Goal: Task Accomplishment & Management: Use online tool/utility

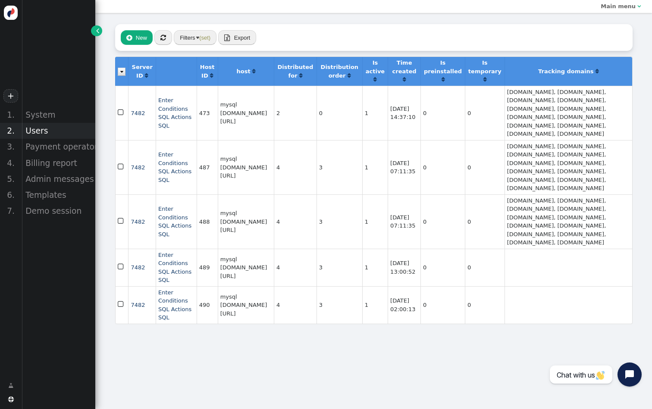
click at [43, 126] on div "Users" at bounding box center [59, 131] width 74 height 16
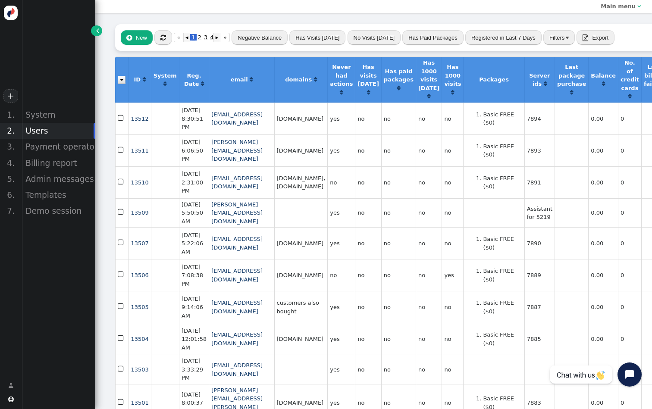
click at [160, 35] on span "" at bounding box center [163, 37] width 6 height 6
click at [61, 163] on div "Billing report" at bounding box center [59, 163] width 74 height 16
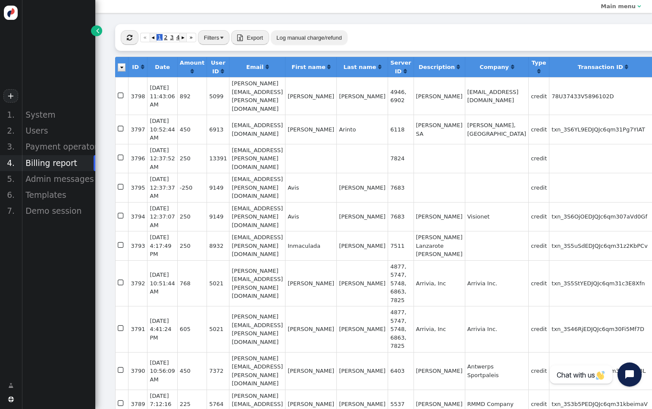
click at [136, 37] on button "" at bounding box center [130, 37] width 18 height 15
click at [60, 151] on div "Payment operators" at bounding box center [59, 147] width 74 height 16
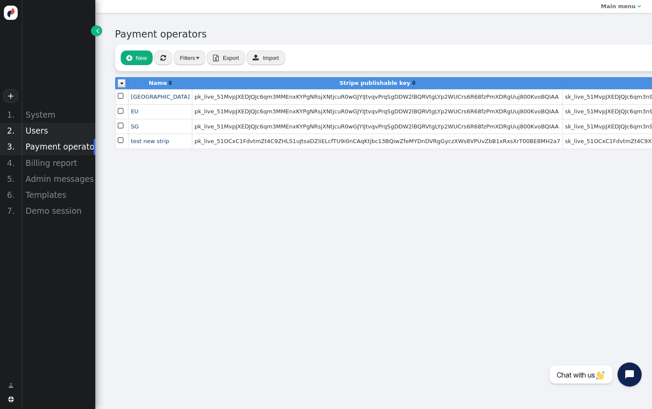
click at [46, 133] on div "Users" at bounding box center [59, 131] width 74 height 16
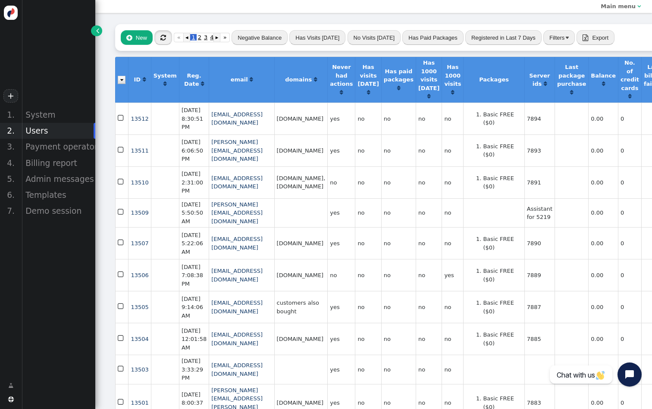
click at [163, 39] on span "" at bounding box center [163, 37] width 6 height 6
click at [162, 37] on span "" at bounding box center [163, 37] width 6 height 6
click at [162, 37] on icon "button" at bounding box center [163, 37] width 15 height 12
click at [162, 36] on span "" at bounding box center [163, 37] width 6 height 6
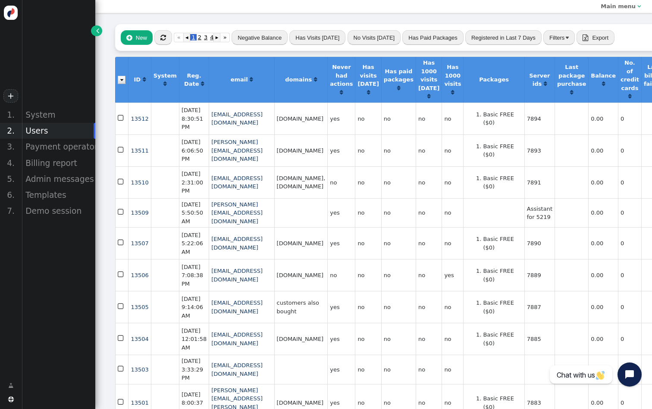
click at [162, 36] on span "" at bounding box center [163, 37] width 6 height 6
click at [69, 162] on div "Billing report" at bounding box center [59, 163] width 74 height 16
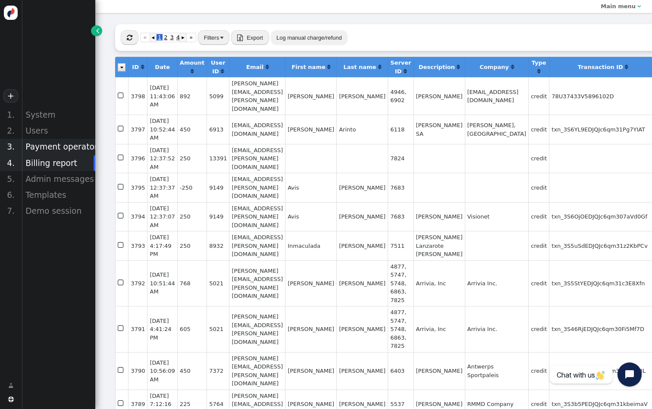
click at [59, 147] on div "Payment operators" at bounding box center [59, 147] width 74 height 16
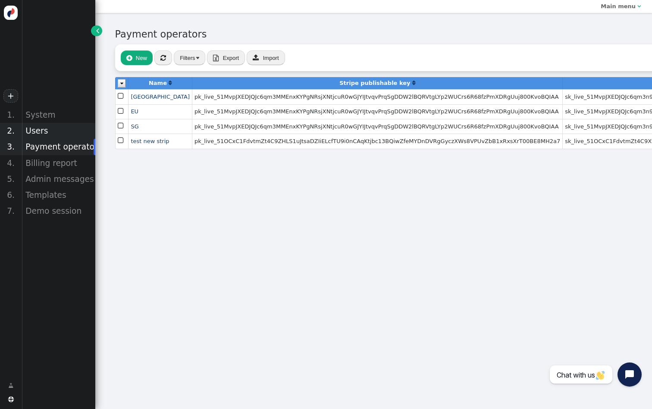
click at [37, 134] on div "Users" at bounding box center [59, 131] width 74 height 16
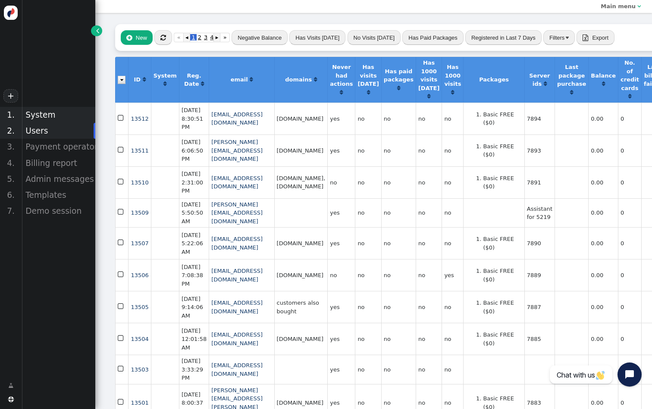
click at [37, 116] on div "System" at bounding box center [59, 115] width 74 height 16
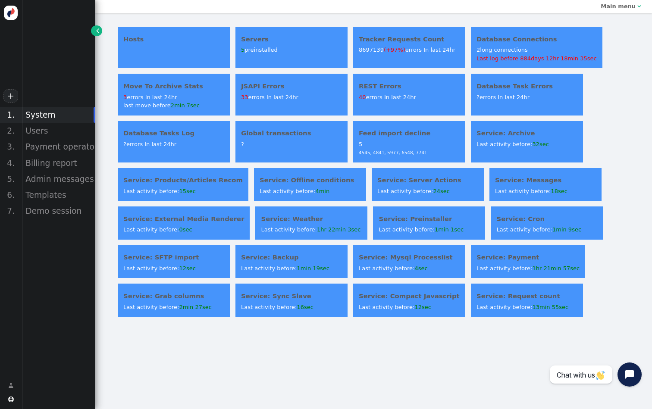
click at [281, 149] on div "Global transactions ?" at bounding box center [291, 141] width 112 height 41
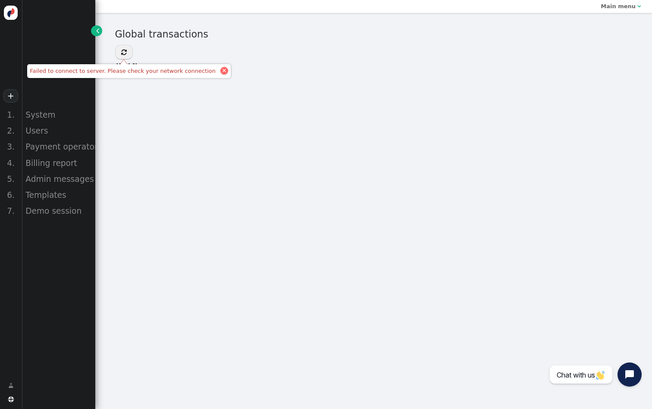
click at [220, 70] on div at bounding box center [224, 71] width 8 height 8
click at [130, 54] on button "" at bounding box center [124, 52] width 18 height 15
click at [59, 119] on div "System" at bounding box center [59, 115] width 74 height 16
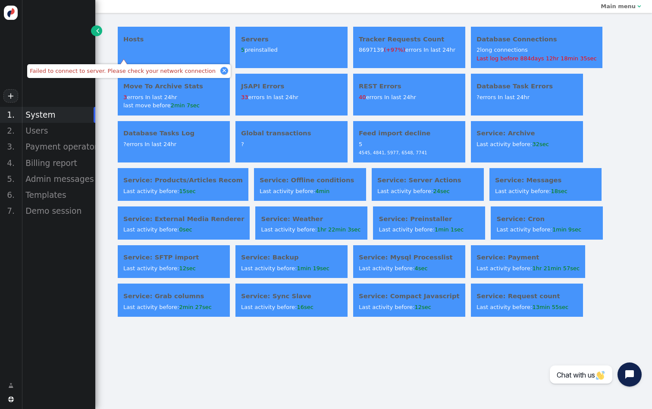
click at [247, 337] on div "Hosts Servers 5 preinstalled Tracker Requests Count 8697139 (+97%) errors In la…" at bounding box center [373, 211] width 556 height 396
click at [222, 72] on div at bounding box center [224, 71] width 4 height 4
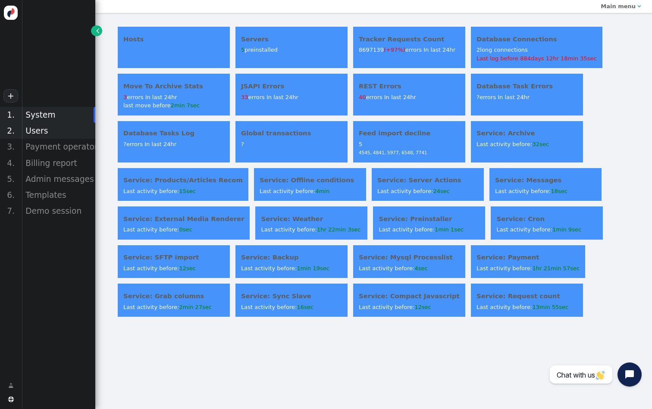
click at [55, 126] on div "Users" at bounding box center [59, 131] width 74 height 16
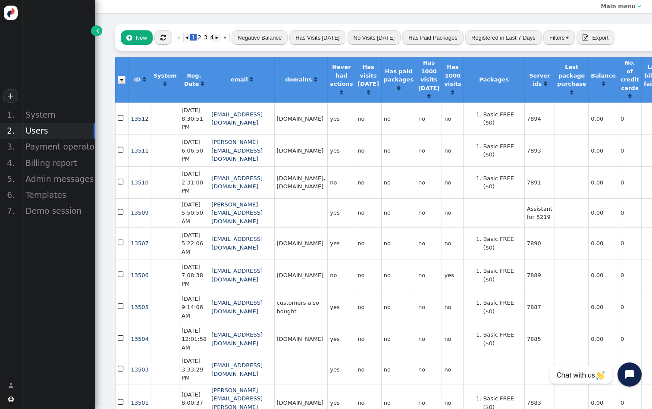
click at [157, 38] on button "" at bounding box center [163, 37] width 18 height 15
click at [48, 162] on div "Billing report" at bounding box center [59, 163] width 74 height 16
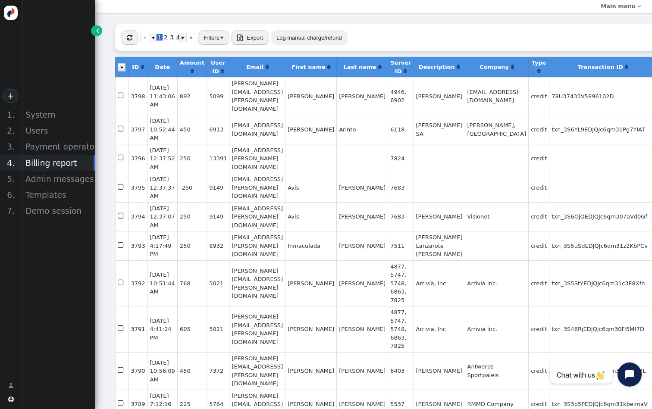
click at [131, 36] on span "" at bounding box center [130, 37] width 6 height 6
click at [135, 35] on button "" at bounding box center [130, 37] width 18 height 15
click at [130, 31] on button "" at bounding box center [130, 37] width 18 height 15
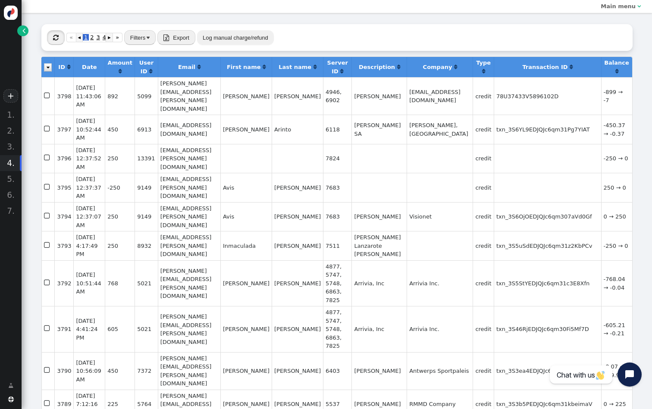
click at [60, 34] on button "" at bounding box center [56, 37] width 18 height 15
click at [61, 33] on button "" at bounding box center [56, 37] width 18 height 15
click at [60, 35] on icon "button" at bounding box center [55, 37] width 15 height 12
click at [60, 38] on button "" at bounding box center [56, 37] width 18 height 15
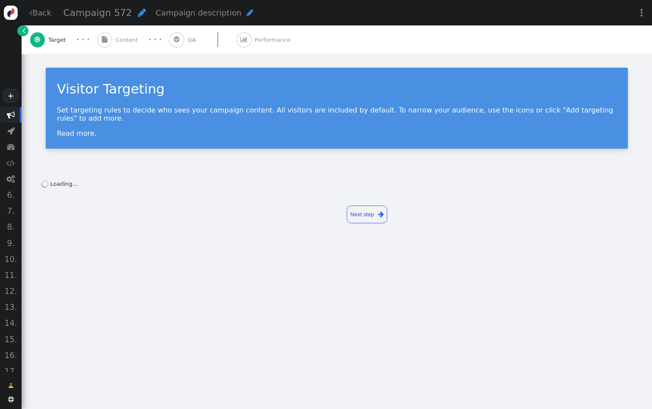
click at [133, 37] on span "Content" at bounding box center [129, 40] width 26 height 9
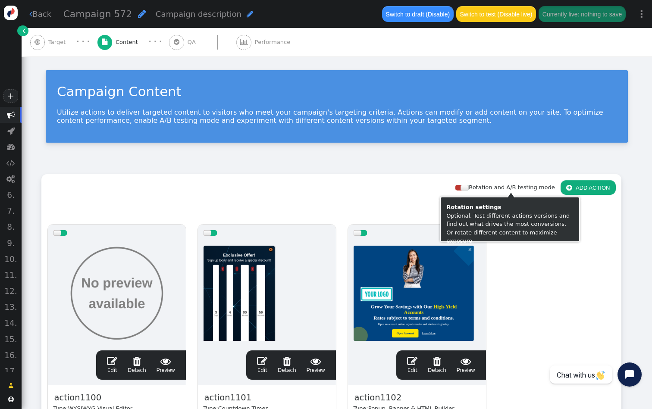
click at [583, 191] on button " ADD ACTION" at bounding box center [587, 187] width 55 height 15
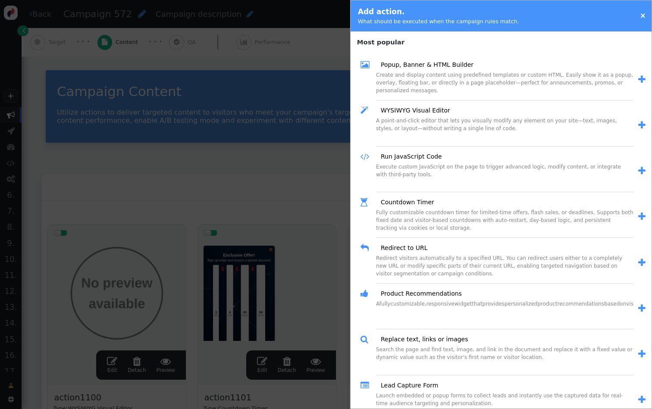
click at [468, 71] on div "Create and display content using predefined templates or custom HTML. Easily sh…" at bounding box center [504, 85] width 257 height 29
click at [460, 66] on link "Popup, Banner & HTML Builder" at bounding box center [424, 64] width 99 height 9
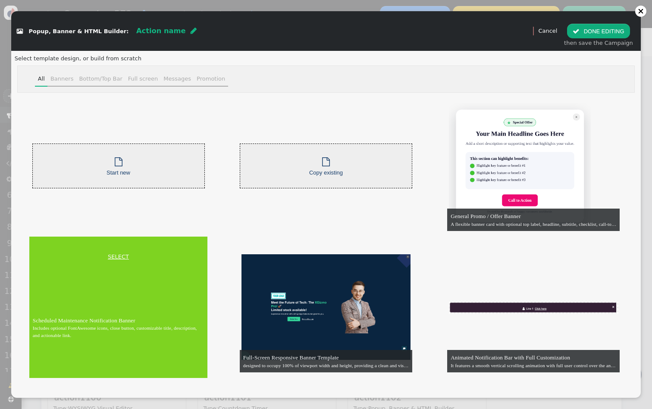
click at [117, 253] on link "SELECT" at bounding box center [118, 257] width 175 height 9
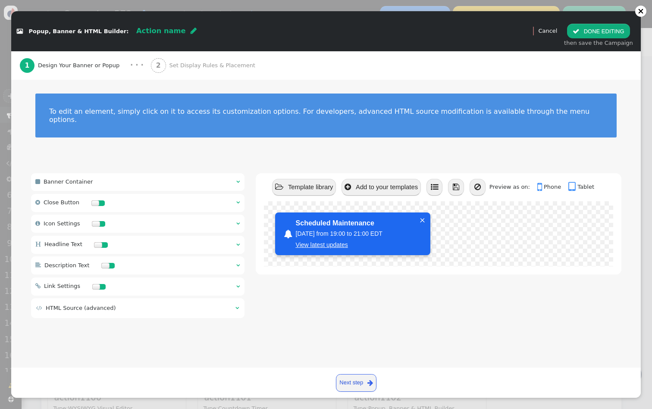
click at [153, 175] on div " Banner Container  " at bounding box center [137, 182] width 213 height 18
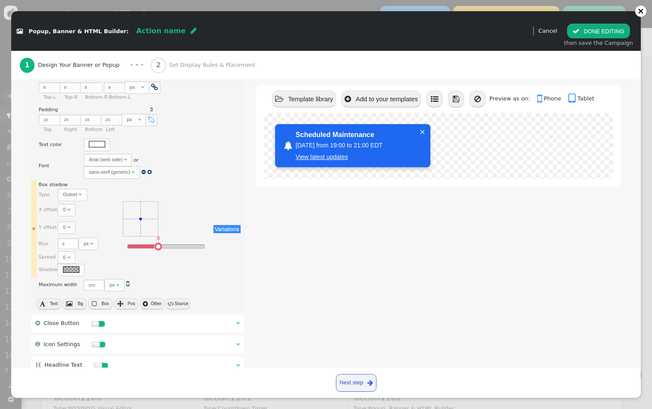
scroll to position [166, 0]
click at [112, 299] on button " Box" at bounding box center [100, 304] width 24 height 11
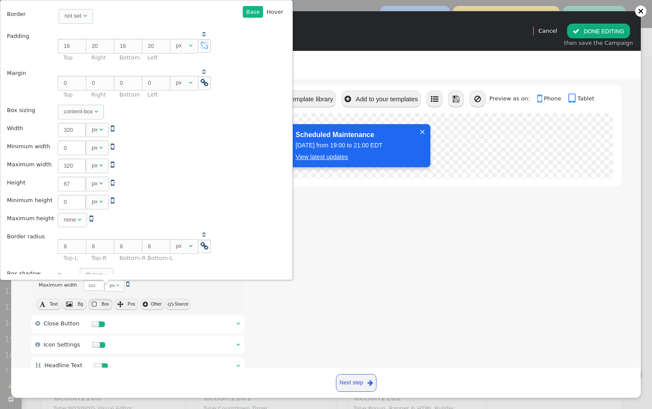
click at [112, 299] on button " Box" at bounding box center [100, 304] width 24 height 11
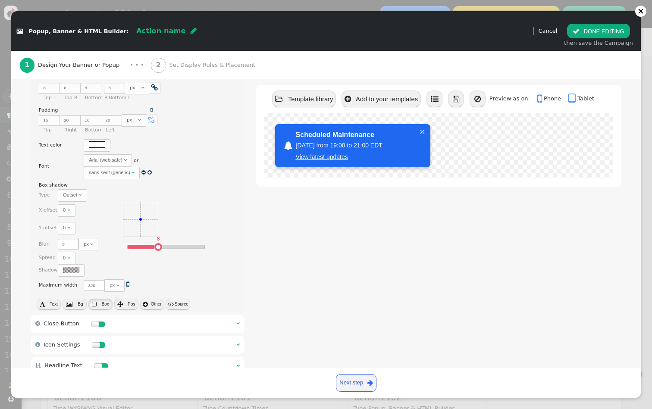
click at [112, 299] on button " Box" at bounding box center [100, 304] width 24 height 11
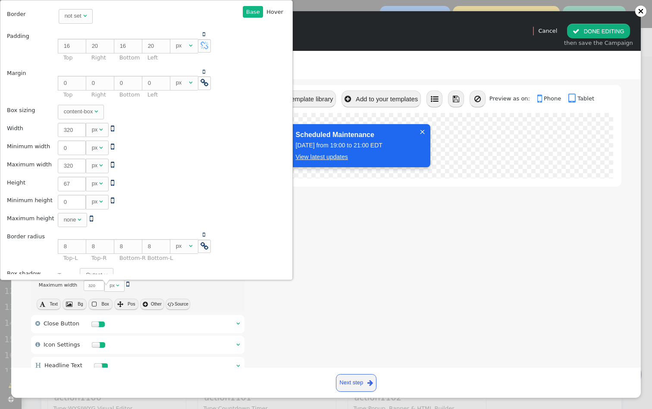
click at [112, 299] on button " Box" at bounding box center [100, 304] width 24 height 11
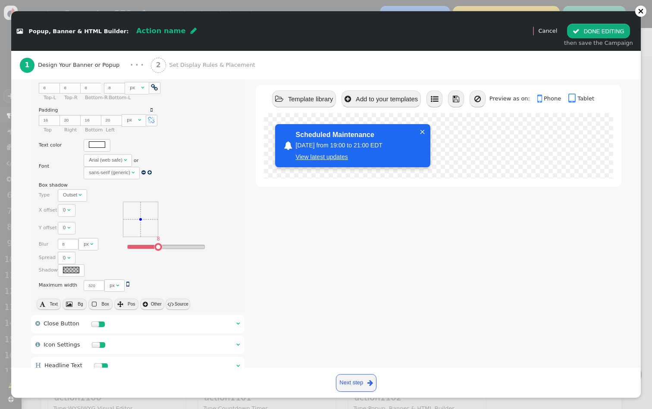
click at [112, 299] on button " Box" at bounding box center [100, 304] width 24 height 11
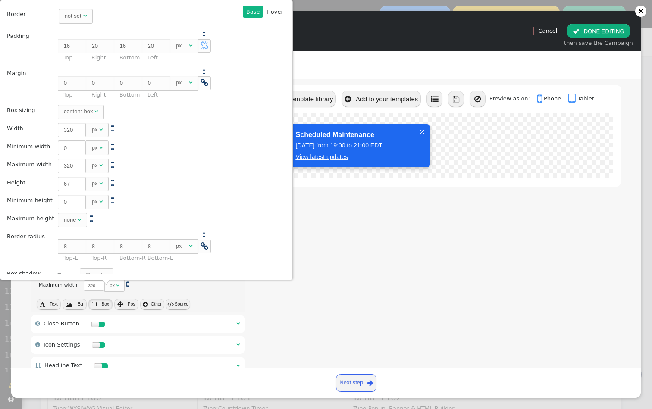
click at [112, 299] on button " Box" at bounding box center [100, 304] width 24 height 11
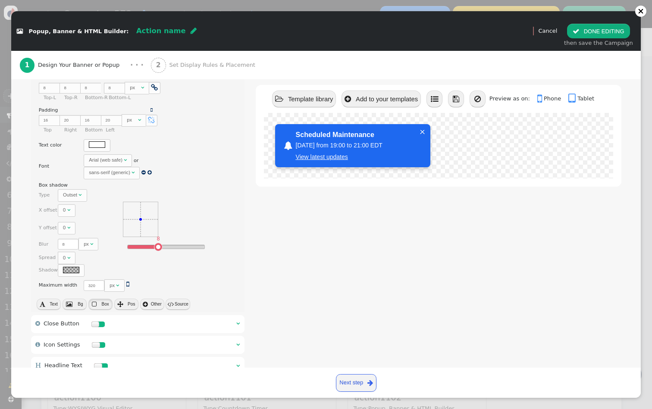
click at [112, 299] on button " Box" at bounding box center [100, 304] width 24 height 11
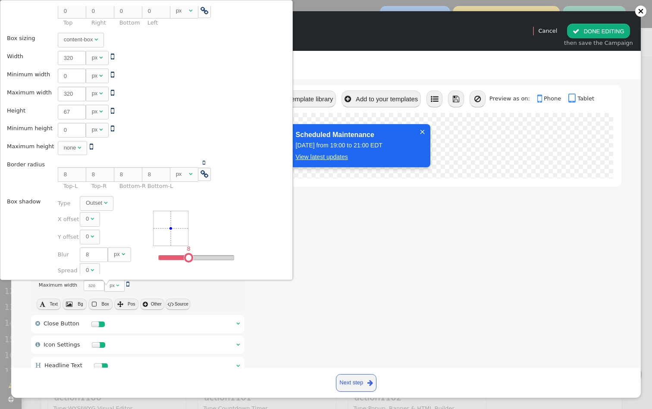
scroll to position [87, 0]
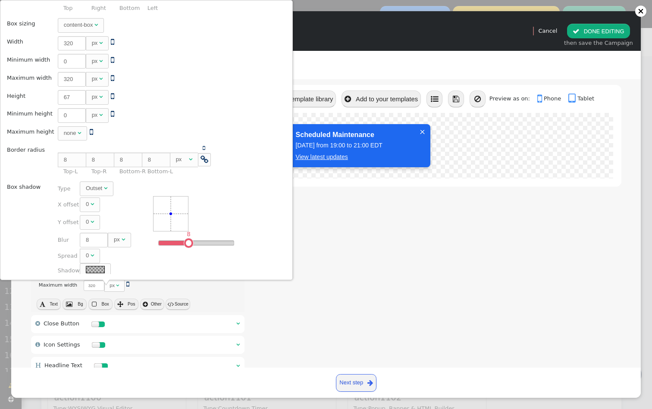
click at [242, 280] on div "Base  Base Hover  Back Border not set  Padding    16 px    20 px   …" at bounding box center [146, 140] width 293 height 280
click at [164, 299] on button " Other" at bounding box center [152, 304] width 24 height 11
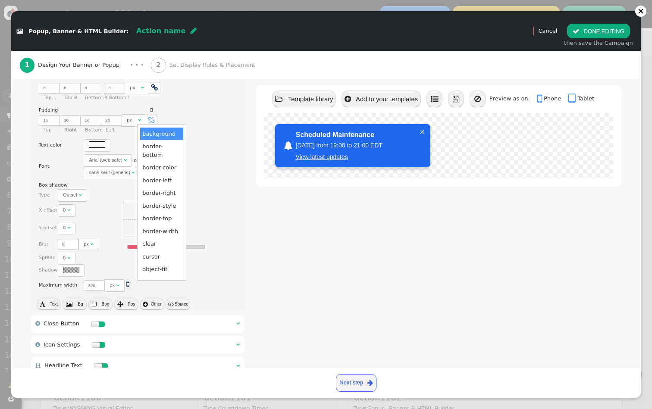
scroll to position [0, 0]
click at [135, 302] on span "Pos" at bounding box center [131, 304] width 7 height 5
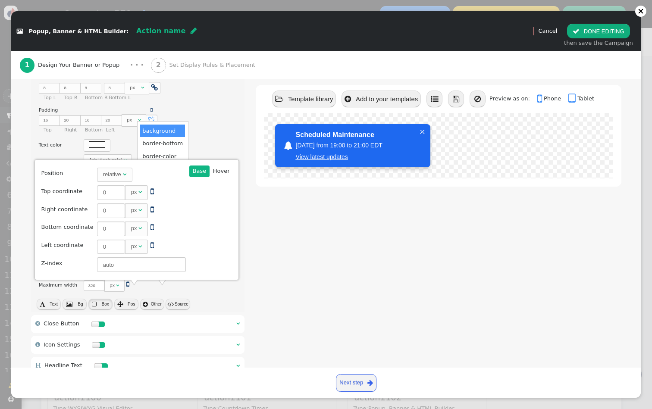
click at [109, 302] on span "Box" at bounding box center [104, 304] width 7 height 5
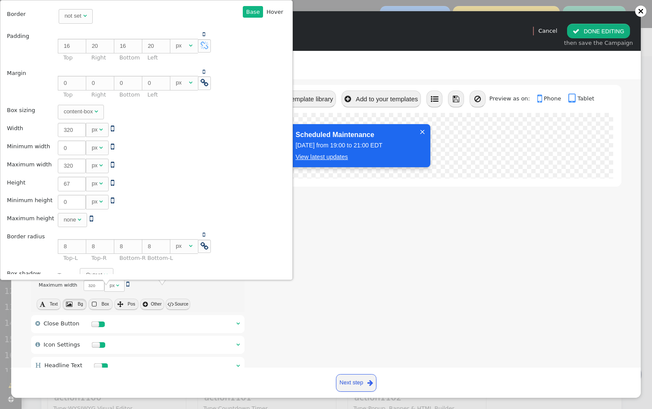
click at [78, 299] on button " Bg" at bounding box center [74, 304] width 24 height 11
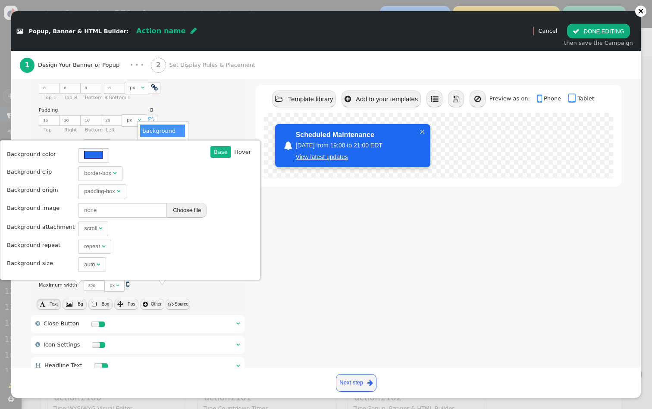
click at [54, 302] on span "Text" at bounding box center [54, 304] width 8 height 5
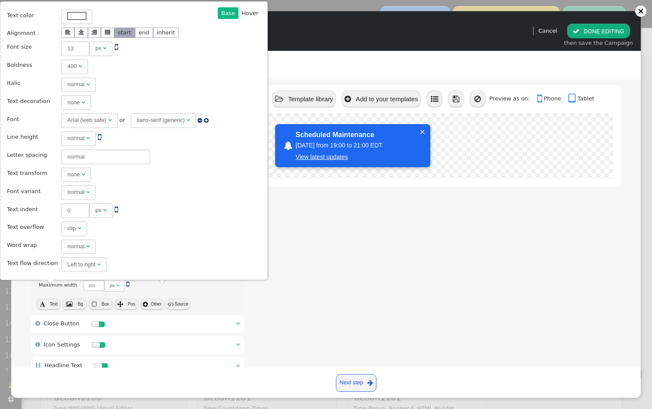
click at [359, 275] on div " Template library  Add to your templates    Preview as on:  Phone  Table…" at bounding box center [438, 224] width 365 height 435
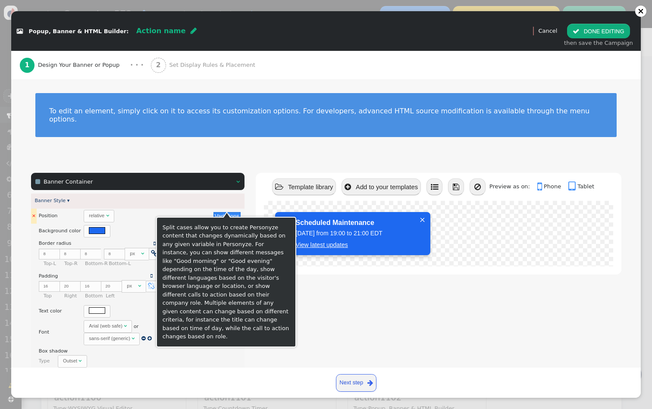
click at [229, 212] on button "Variations" at bounding box center [226, 216] width 27 height 8
click at [234, 247] on button "Add case" at bounding box center [230, 244] width 35 height 15
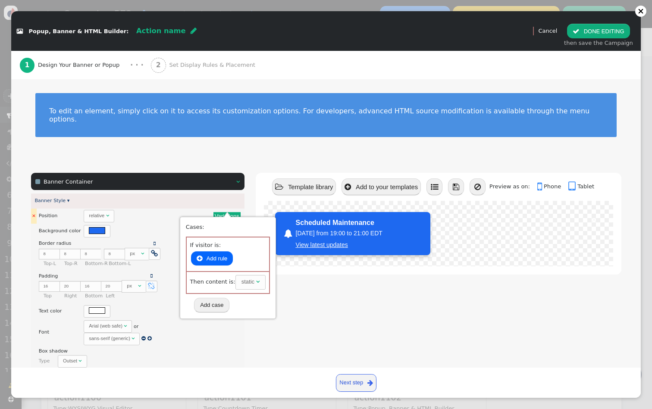
click at [196, 210] on div "There are alternatives. Default value: relative " at bounding box center [146, 216] width 125 height 12
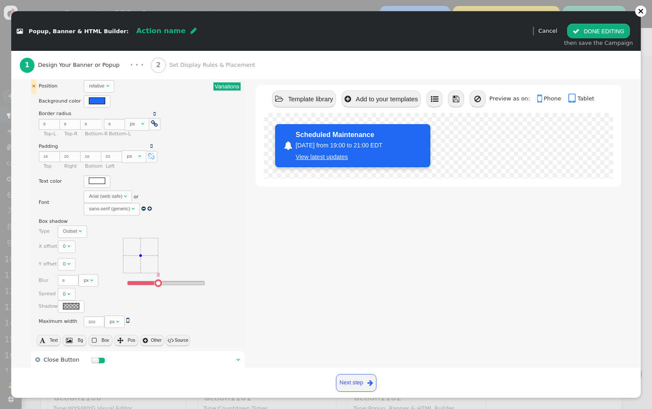
scroll to position [144, 0]
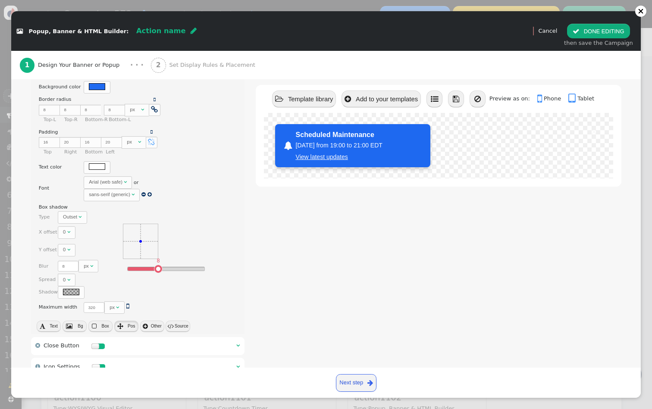
click at [135, 324] on span "Pos" at bounding box center [131, 326] width 7 height 5
click at [109, 324] on span "Box" at bounding box center [104, 326] width 7 height 5
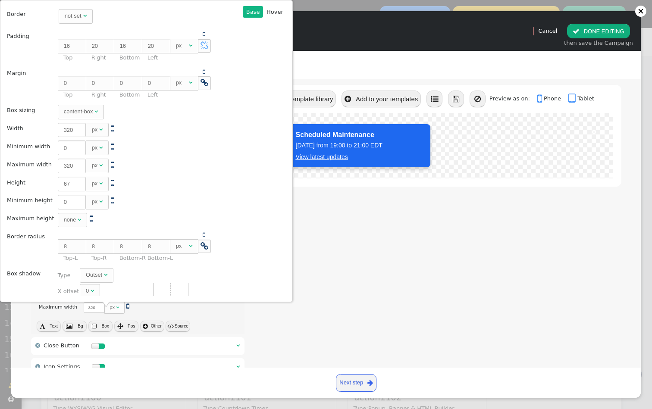
click at [467, 287] on div " Template library  Add to your templates    Preview as on:  Phone  Table…" at bounding box center [438, 246] width 365 height 435
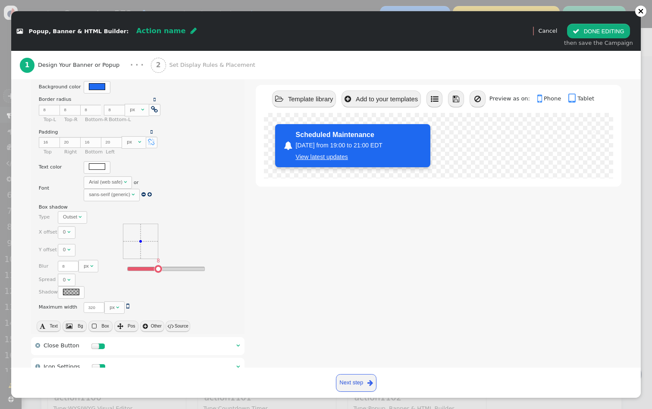
click at [135, 324] on span "Pos" at bounding box center [131, 326] width 7 height 5
click at [109, 324] on span "Box" at bounding box center [104, 326] width 7 height 5
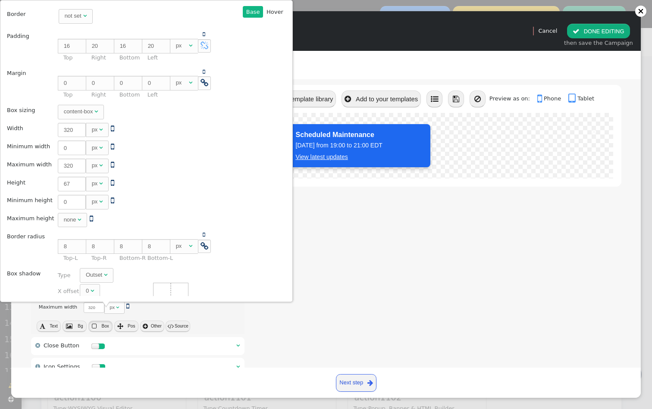
click at [109, 324] on span "Box" at bounding box center [104, 326] width 7 height 5
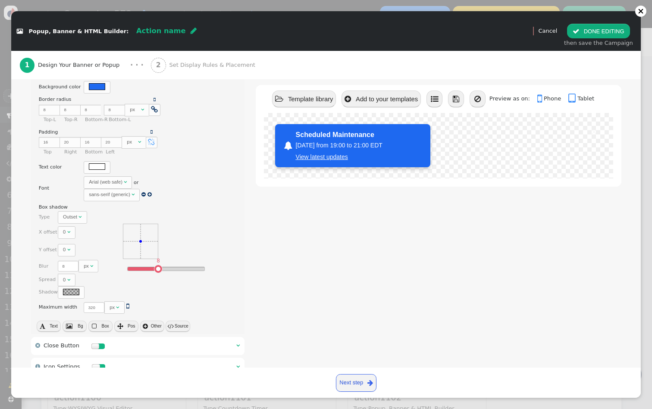
click at [80, 321] on button " Bg" at bounding box center [74, 326] width 24 height 11
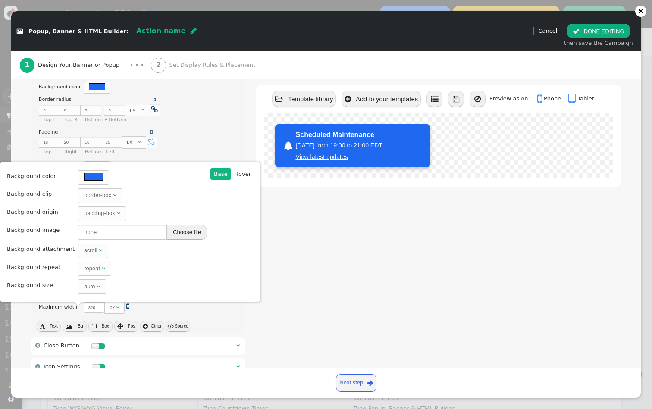
click at [447, 278] on div " Template library  Add to your templates    Preview as on:  Phone  Table…" at bounding box center [438, 246] width 365 height 435
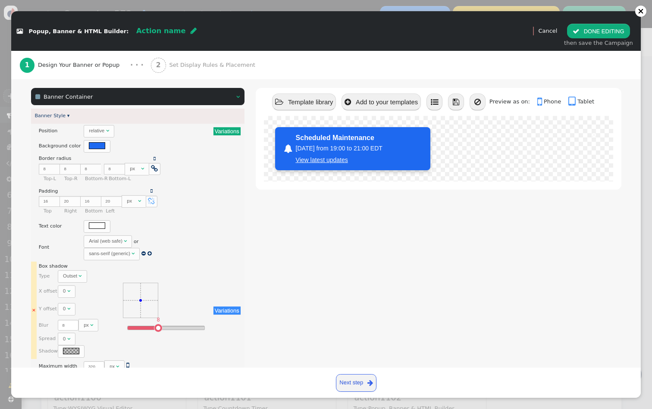
scroll to position [71, 0]
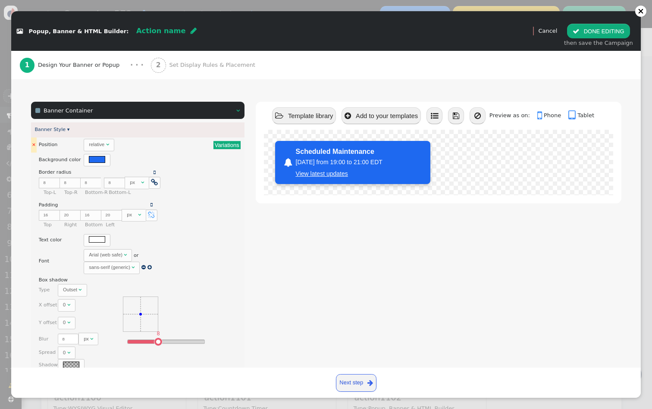
click at [227, 141] on button "Variations" at bounding box center [226, 145] width 27 height 8
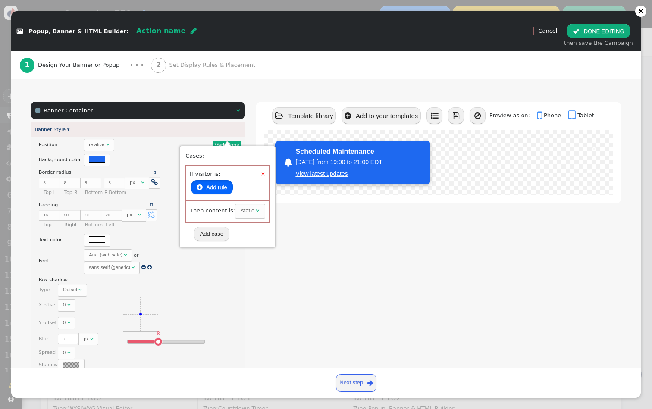
click at [215, 187] on button " Add rule" at bounding box center [212, 187] width 42 height 15
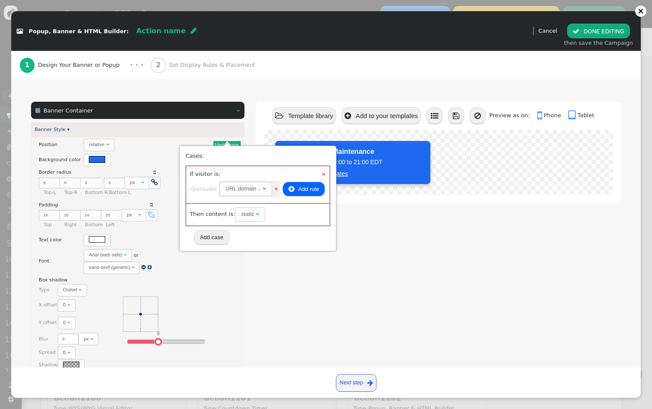
click at [255, 187] on div "URL domain" at bounding box center [240, 188] width 31 height 9
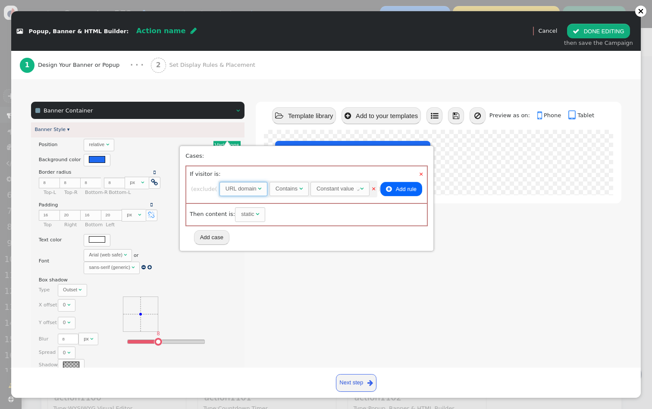
click at [255, 187] on div "URL domain" at bounding box center [240, 188] width 31 height 9
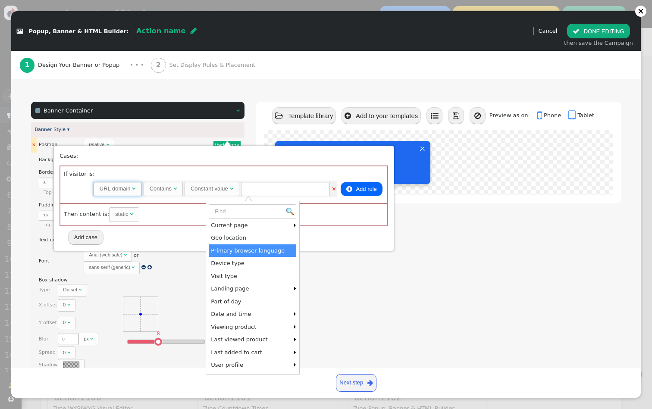
click at [175, 139] on div "There are alternatives. Default value: relative " at bounding box center [146, 145] width 125 height 12
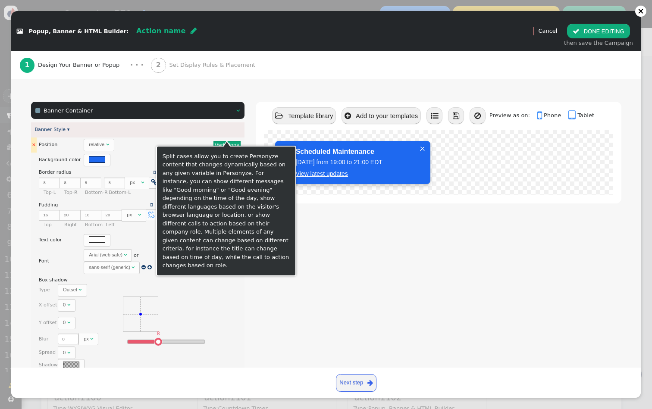
click at [222, 141] on button "Variations" at bounding box center [226, 145] width 27 height 8
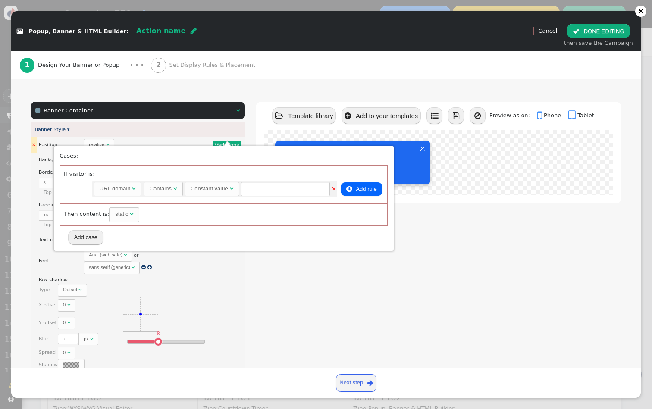
click at [193, 139] on div "There are alternatives. Default value: relative " at bounding box center [146, 145] width 125 height 12
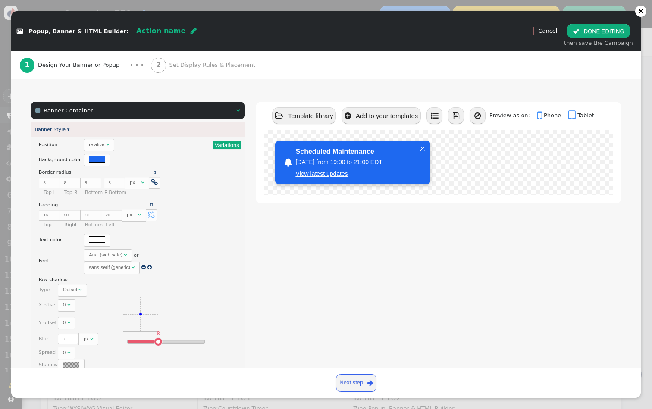
click at [233, 104] on div " Banner Container  " at bounding box center [137, 111] width 213 height 18
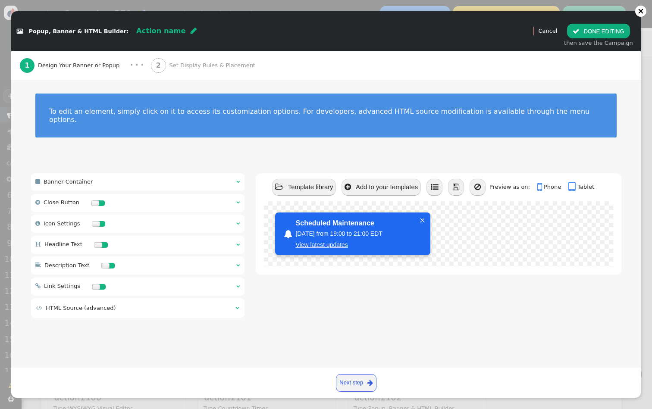
click at [216, 180] on div " Banner Container  " at bounding box center [137, 182] width 213 height 18
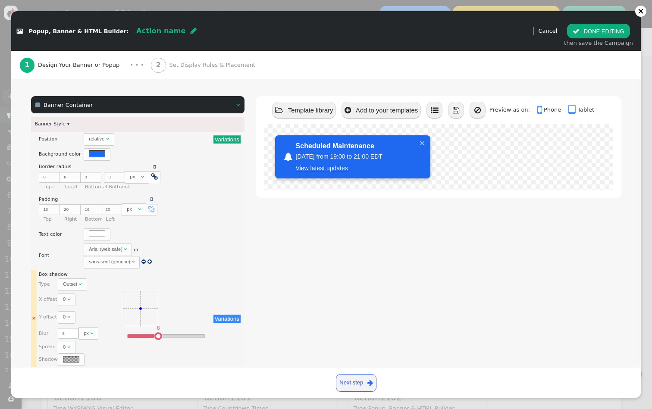
scroll to position [70, 0]
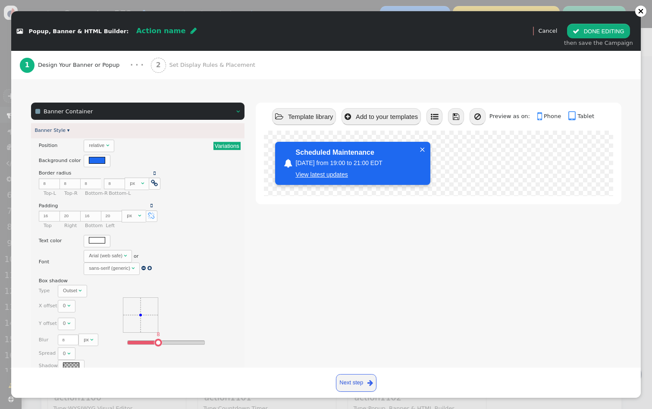
click at [236, 109] on span "" at bounding box center [237, 112] width 3 height 6
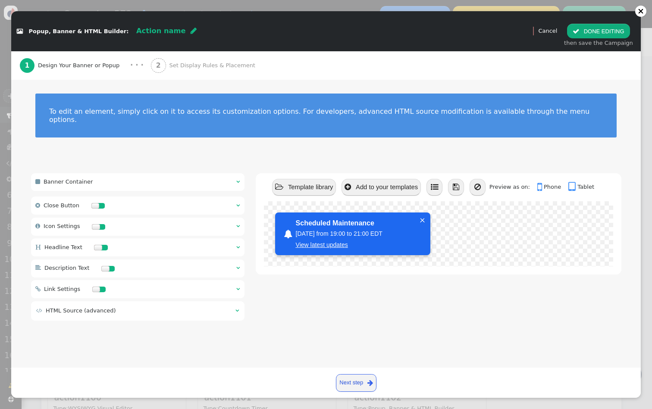
scroll to position [0, 0]
click at [223, 173] on div " Banner Container  " at bounding box center [137, 182] width 213 height 18
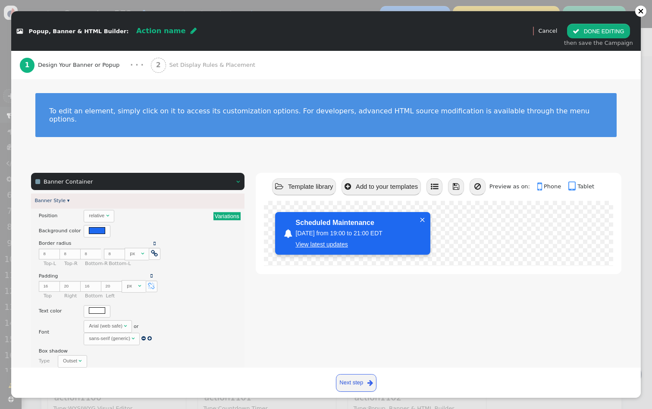
click at [223, 173] on div " Banner Container  " at bounding box center [137, 182] width 213 height 18
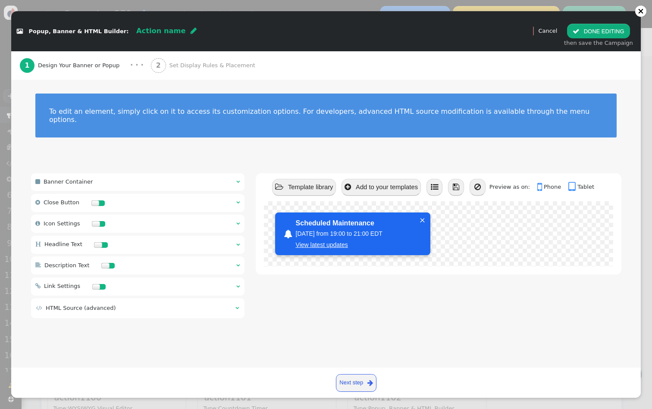
click at [219, 203] on div " Banner Container   Banner Style ▾ × Position There are alternatives. Defaul…" at bounding box center [137, 245] width 213 height 145
click at [220, 194] on div " Close Button  " at bounding box center [137, 203] width 213 height 18
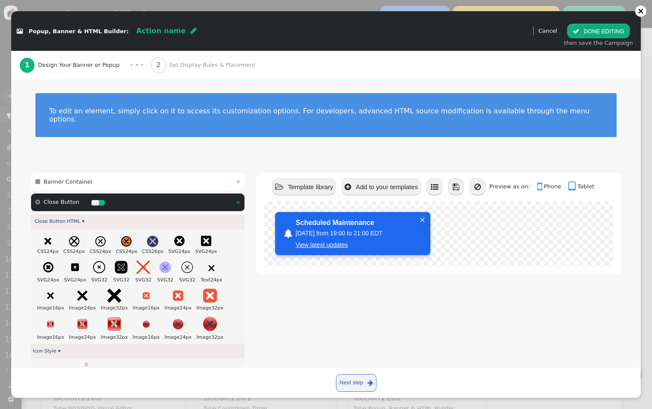
click at [214, 175] on div " Banner Container  " at bounding box center [137, 182] width 213 height 18
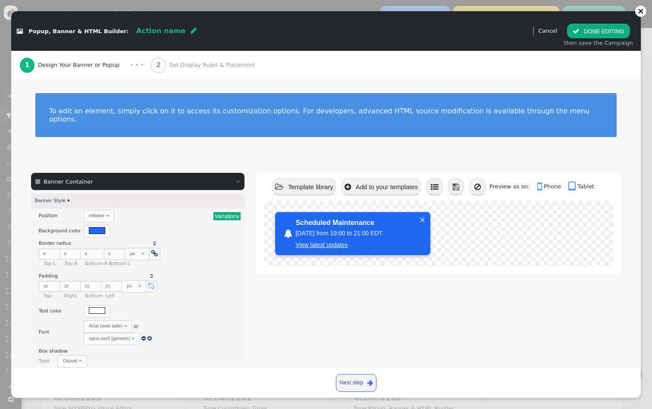
click at [214, 175] on div " Banner Container  " at bounding box center [137, 182] width 213 height 18
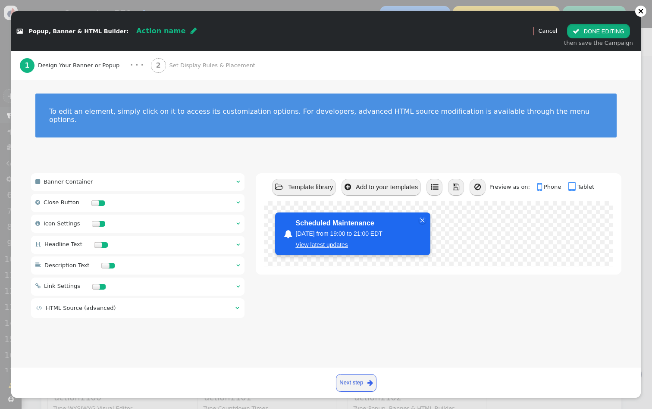
click at [600, 26] on button " DONE EDITING" at bounding box center [598, 31] width 62 height 15
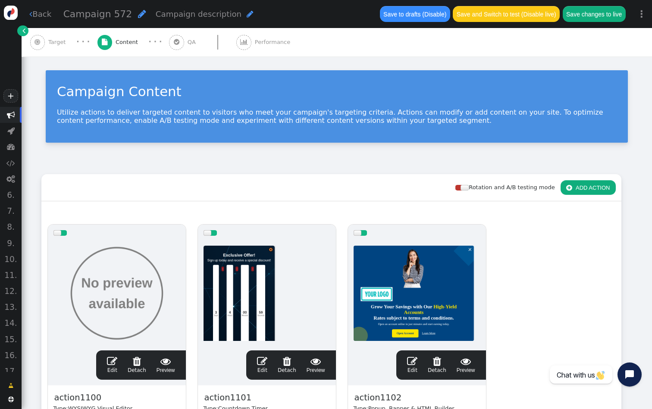
click at [22, 30] on link "" at bounding box center [22, 30] width 11 height 11
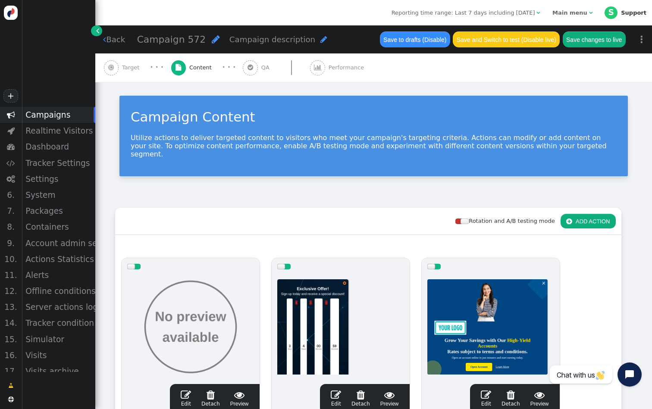
click at [578, 19] on span "Main menu " at bounding box center [572, 12] width 51 height 13
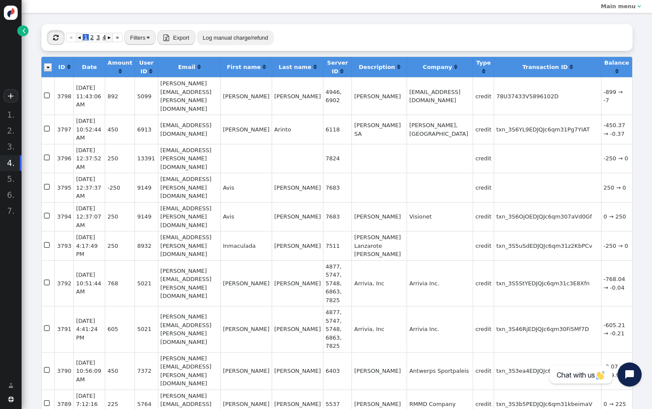
click at [58, 36] on span "" at bounding box center [56, 37] width 6 height 6
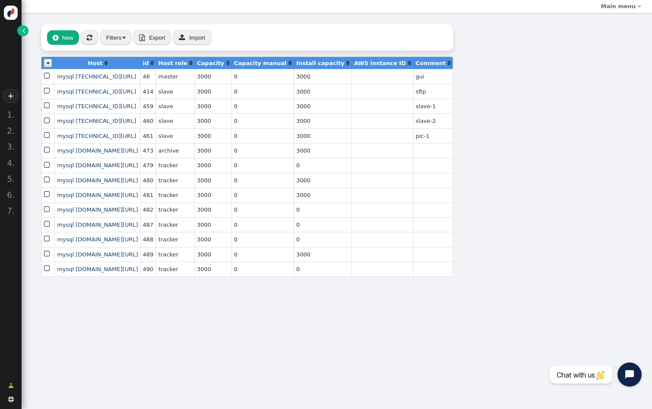
click at [21, 31] on link "" at bounding box center [22, 30] width 11 height 11
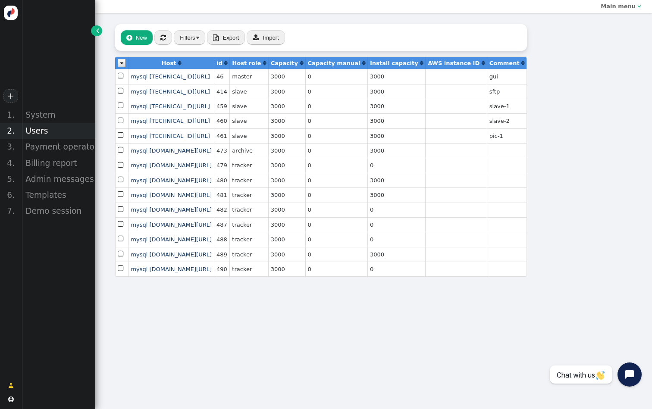
click at [37, 130] on div "Users" at bounding box center [59, 131] width 74 height 16
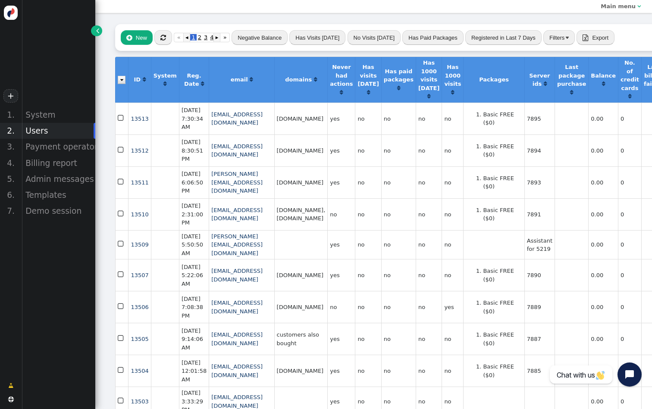
drag, startPoint x: 353, startPoint y: 157, endPoint x: 303, endPoint y: 157, distance: 49.6
click at [303, 157] on td "web.idenbiz.com" at bounding box center [300, 150] width 53 height 32
copy td "web.idenbiz.com"
click at [42, 114] on div "System" at bounding box center [59, 115] width 74 height 16
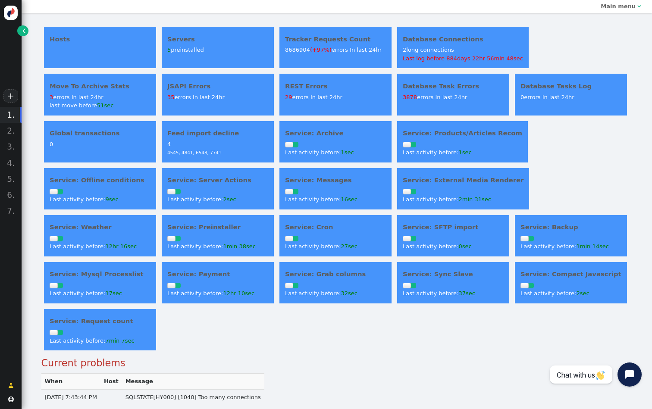
click at [372, 326] on div "Hosts Servers 5 preinstalled Tracker Requests Count 8686904 (+97%) errors In la…" at bounding box center [336, 188] width 591 height 329
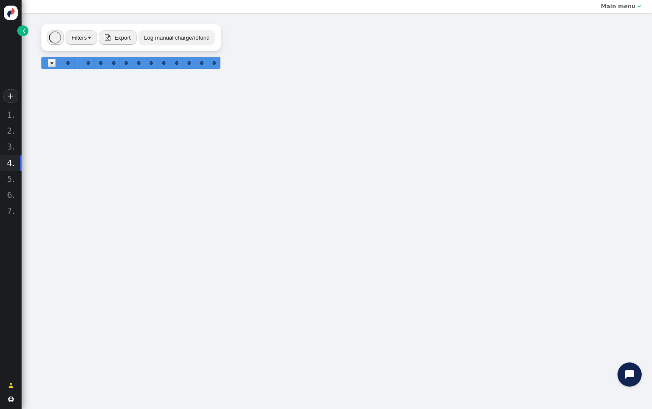
click at [25, 32] on span "" at bounding box center [23, 30] width 3 height 9
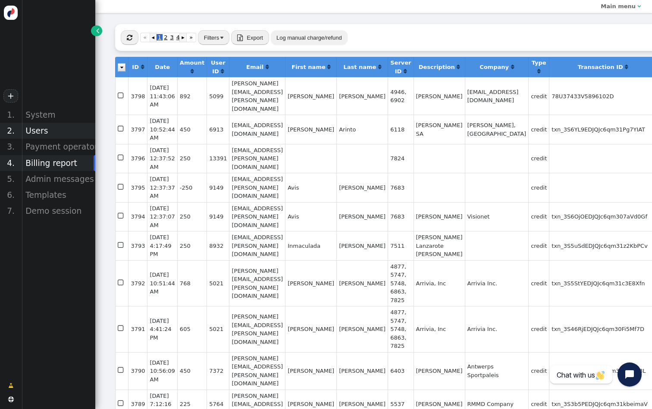
click at [54, 130] on div "Users" at bounding box center [59, 131] width 74 height 16
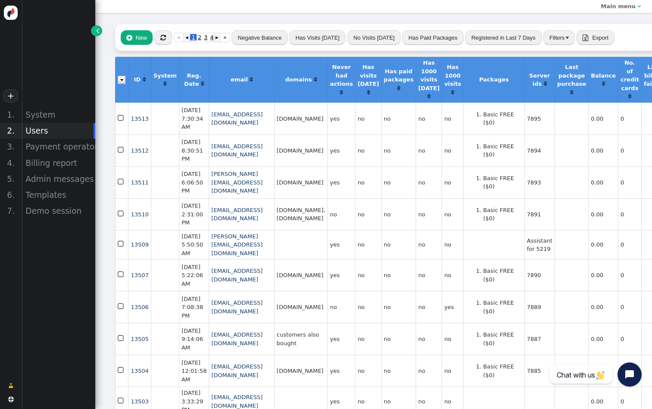
click at [318, 122] on td "[DOMAIN_NAME]" at bounding box center [300, 119] width 53 height 32
copy td "[DOMAIN_NAME]"
drag, startPoint x: 365, startPoint y: 160, endPoint x: 306, endPoint y: 156, distance: 58.3
click at [306, 157] on td "[DOMAIN_NAME]" at bounding box center [300, 150] width 53 height 32
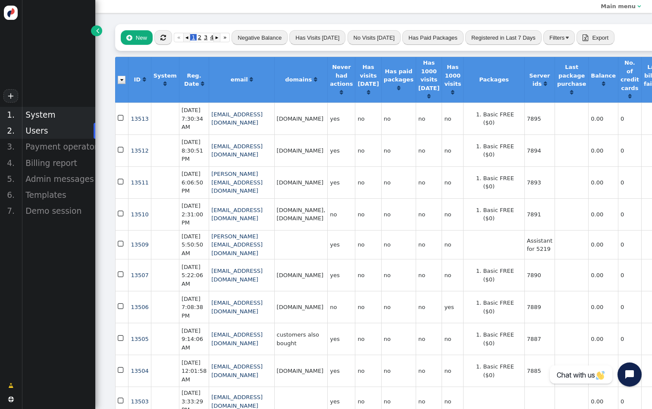
click at [46, 116] on div "System" at bounding box center [59, 115] width 74 height 16
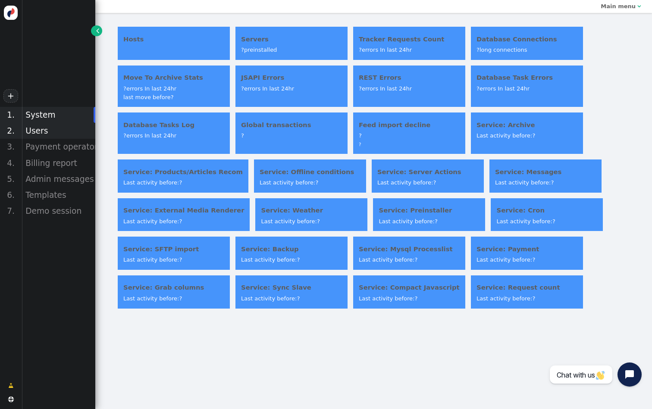
click at [49, 132] on div "Users" at bounding box center [59, 131] width 74 height 16
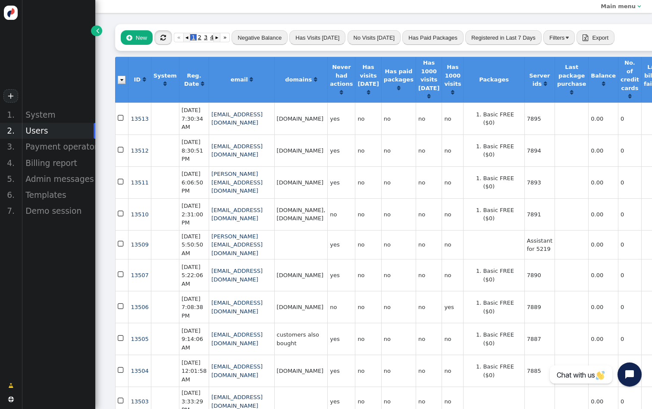
click at [165, 35] on span "" at bounding box center [163, 37] width 6 height 6
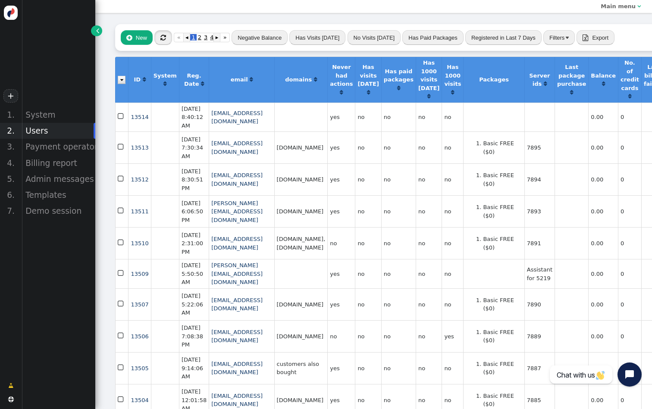
click at [165, 37] on span "" at bounding box center [163, 37] width 6 height 6
click at [165, 37] on icon "button" at bounding box center [163, 37] width 15 height 12
click at [165, 37] on span "" at bounding box center [163, 37] width 6 height 6
click at [165, 37] on icon "button" at bounding box center [163, 37] width 15 height 12
click at [163, 36] on span "" at bounding box center [163, 37] width 6 height 6
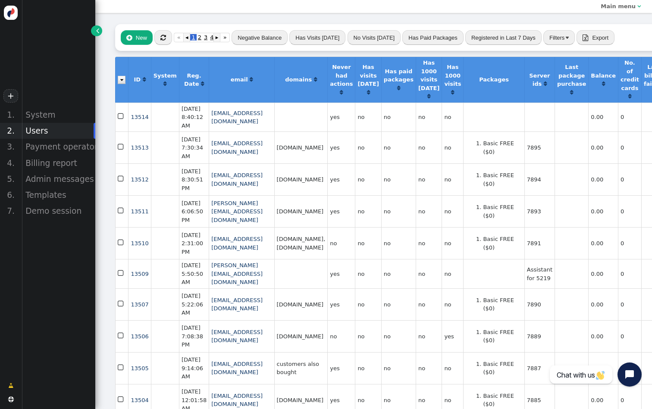
click at [328, 227] on td "[DOMAIN_NAME]" at bounding box center [300, 211] width 53 height 32
copy td "[DOMAIN_NAME]"
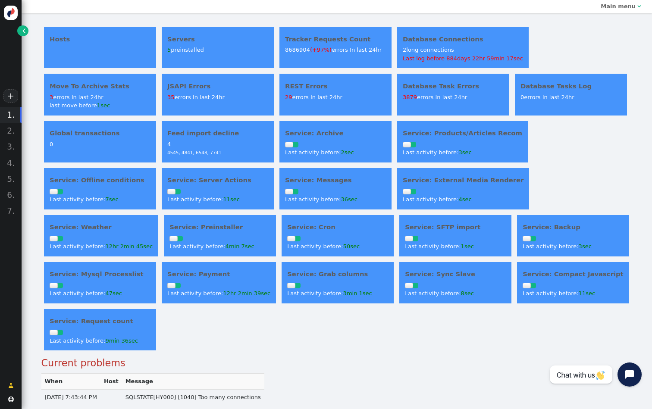
click at [137, 88] on h4 "Move To Archive Stats" at bounding box center [100, 85] width 101 height 9
